Goal: Obtain resource: Download file/media

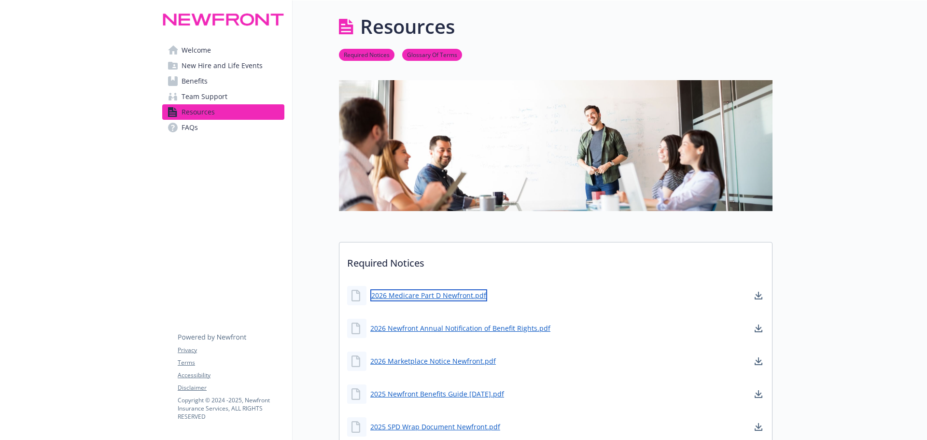
click at [407, 295] on link "2026 Medicare Part D Newfront.pdf" at bounding box center [428, 295] width 117 height 12
click at [425, 327] on link "2026 Newfront Annual Notification of Benefit Rights.pdf" at bounding box center [461, 328] width 182 height 12
click at [354, 325] on icon at bounding box center [357, 329] width 12 height 12
click at [354, 328] on icon at bounding box center [357, 329] width 12 height 12
click at [375, 326] on link "2026 Newfront Annual Notification of Benefit Rights.pdf" at bounding box center [461, 328] width 182 height 12
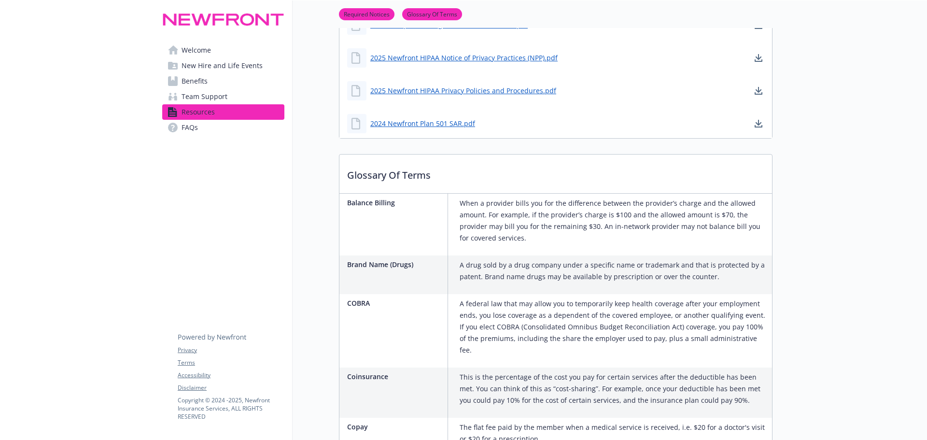
scroll to position [193, 0]
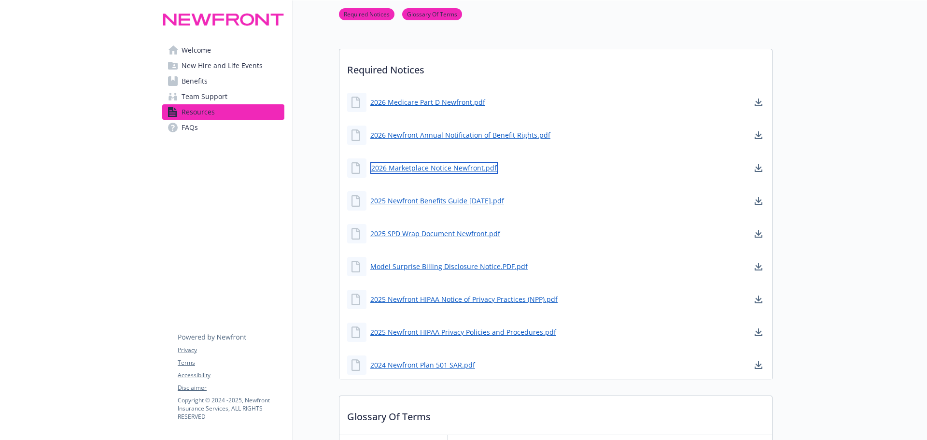
click at [400, 168] on link "2026 Marketplace Notice Newfront.pdf" at bounding box center [433, 168] width 127 height 12
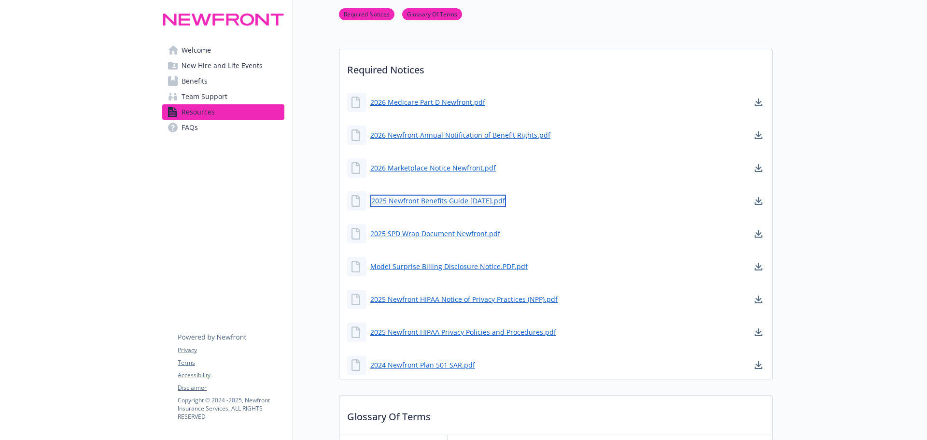
click at [402, 200] on link "2025 Newfront Benefits Guide [DATE].pdf" at bounding box center [438, 201] width 136 height 12
